Goal: Task Accomplishment & Management: Use online tool/utility

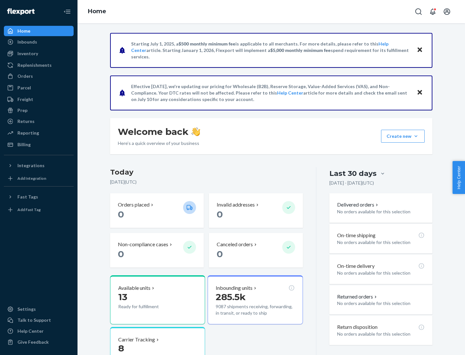
click at [34, 65] on div "Replenishments" at bounding box center [34, 65] width 34 height 6
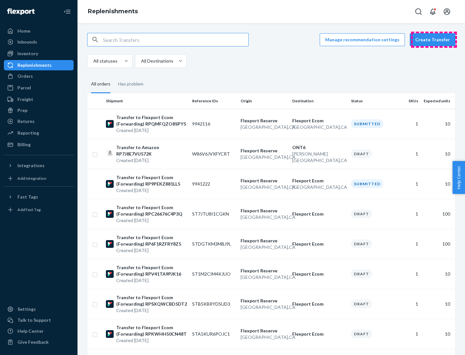
click at [434, 40] on button "Create Transfer" at bounding box center [433, 39] width 46 height 13
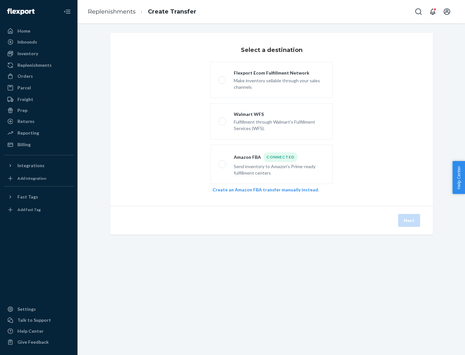
click at [279, 73] on div "Flexport Ecom Fulfillment Network" at bounding box center [279, 73] width 91 height 6
click at [223, 78] on input "Flexport Ecom Fulfillment Network Make inventory sellable through your sales ch…" at bounding box center [220, 80] width 4 height 4
radio input "true"
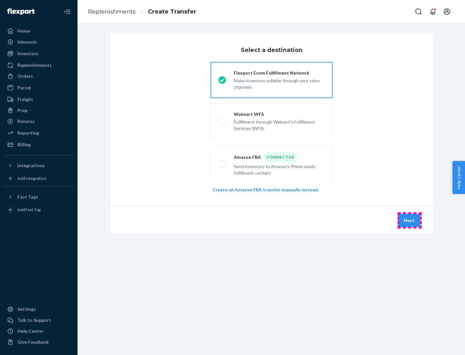
click at [409, 221] on button "Next" at bounding box center [409, 220] width 22 height 13
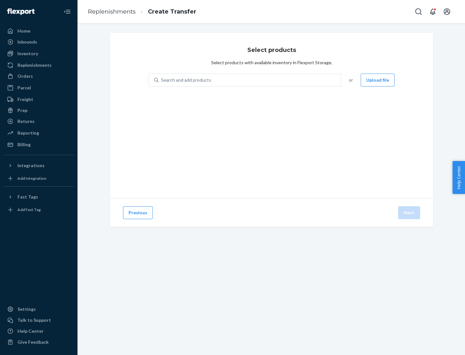
click at [378, 80] on button "Upload file" at bounding box center [378, 80] width 34 height 13
